Goal: Information Seeking & Learning: Learn about a topic

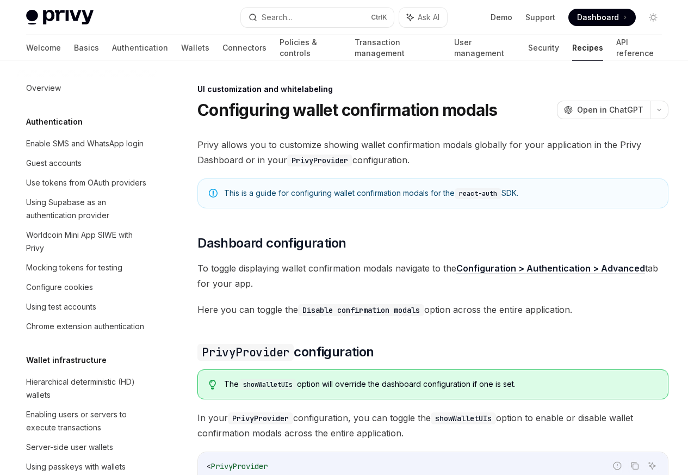
scroll to position [476, 0]
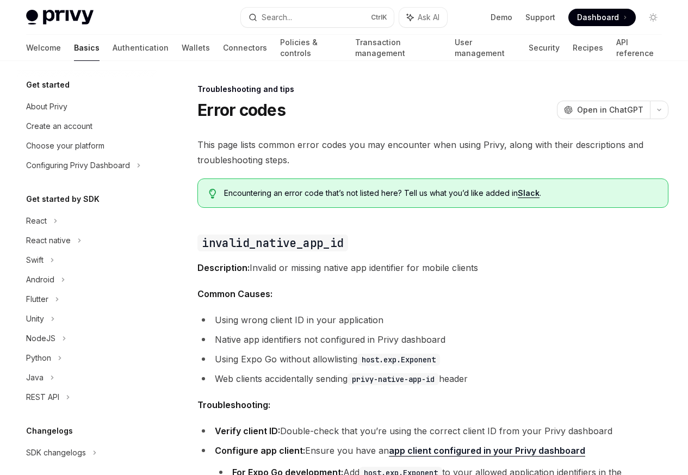
scroll to position [103, 0]
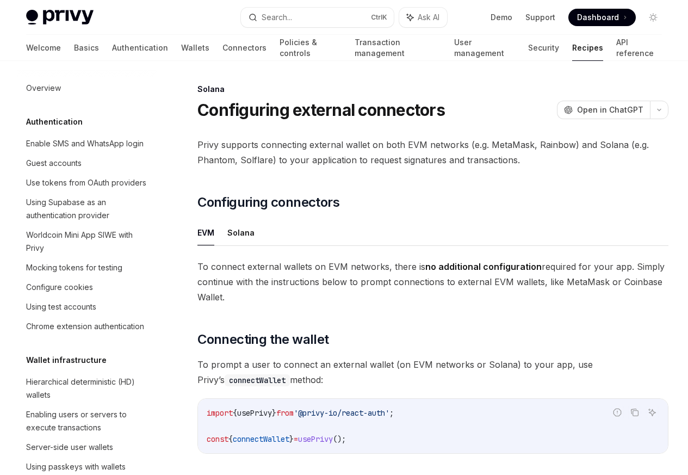
scroll to position [1742, 0]
